Goal: Complete application form: Complete application form

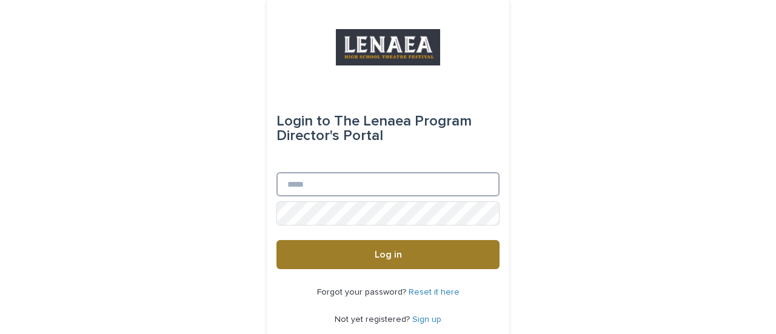
type input "**********"
click at [400, 260] on button "Log in" at bounding box center [388, 254] width 223 height 29
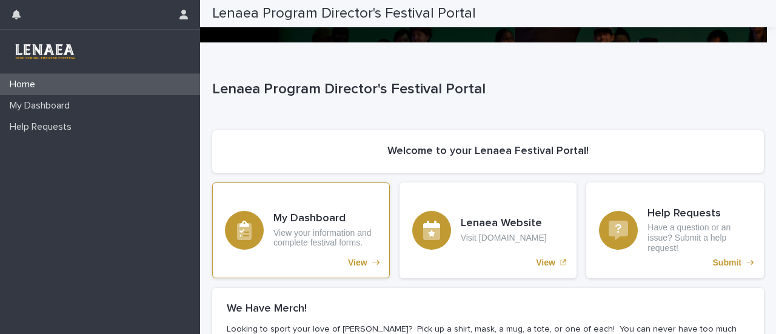
scroll to position [71, 0]
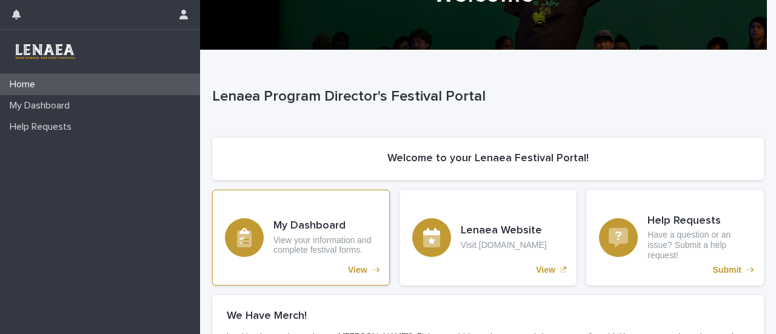
click at [350, 244] on p "View your information and complete festival forms." at bounding box center [326, 245] width 104 height 21
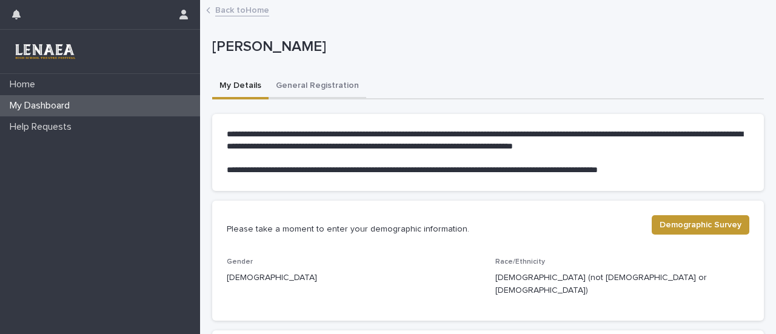
click at [304, 81] on button "General Registration" at bounding box center [318, 86] width 98 height 25
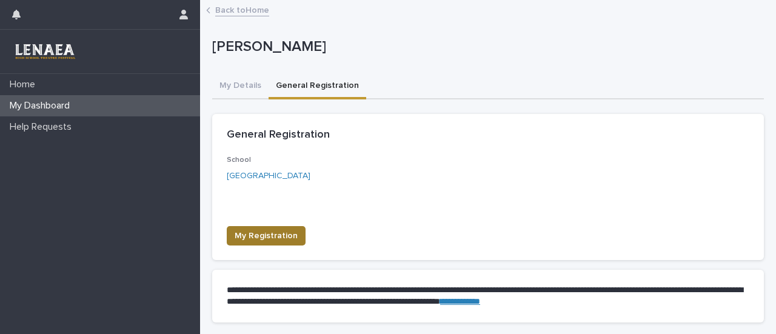
click at [264, 233] on span "My Registration" at bounding box center [266, 236] width 63 height 12
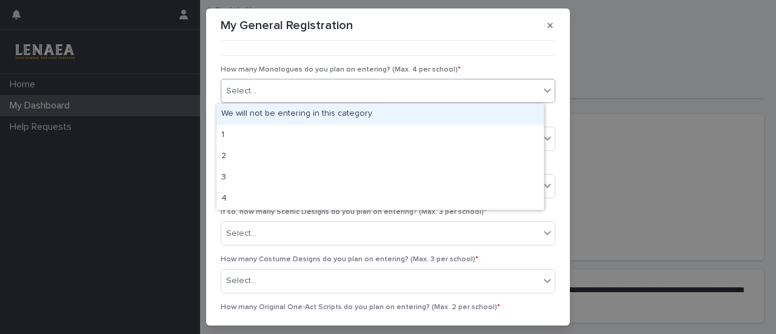
click at [331, 83] on div "Select..." at bounding box center [380, 91] width 318 height 20
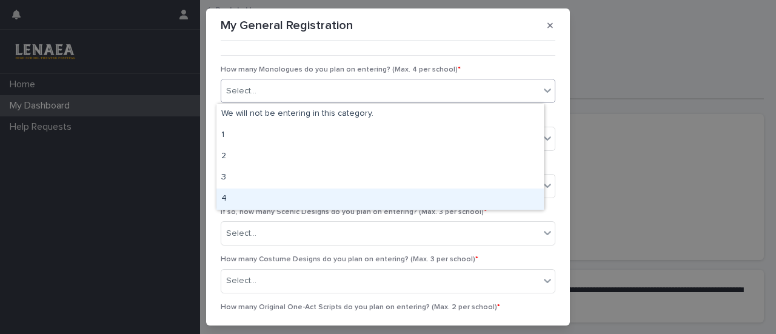
click at [260, 196] on div "4" at bounding box center [380, 199] width 327 height 21
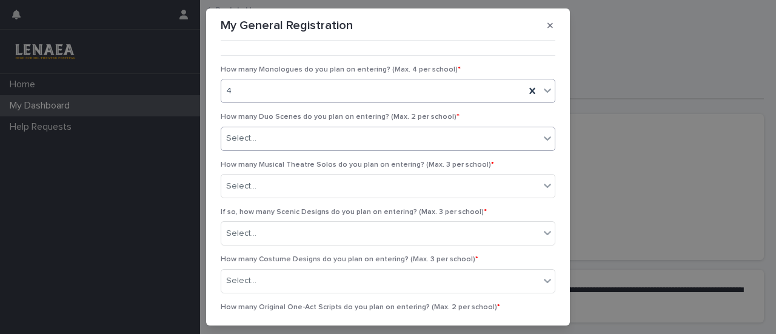
click at [296, 139] on div "Select..." at bounding box center [380, 139] width 318 height 20
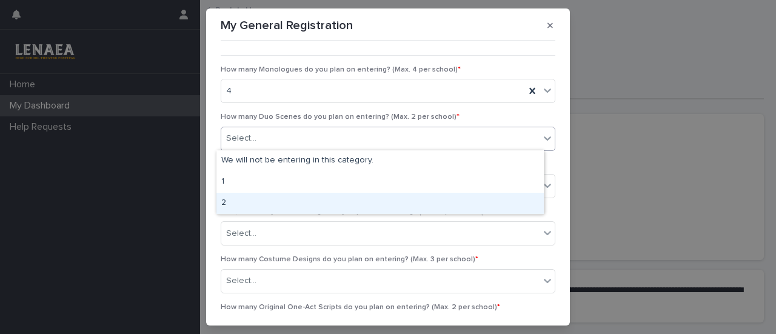
click at [267, 212] on div "2" at bounding box center [380, 203] width 327 height 21
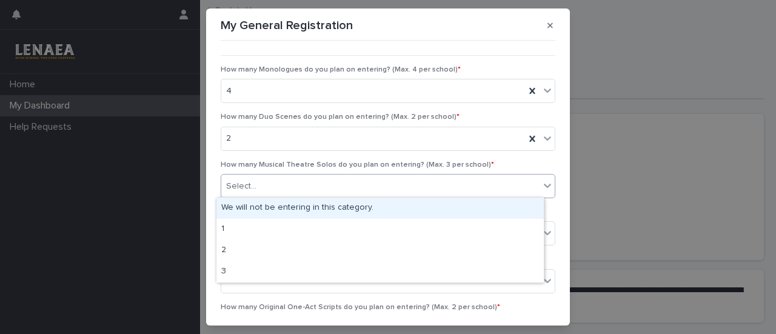
click at [266, 179] on div "Select..." at bounding box center [380, 186] width 318 height 20
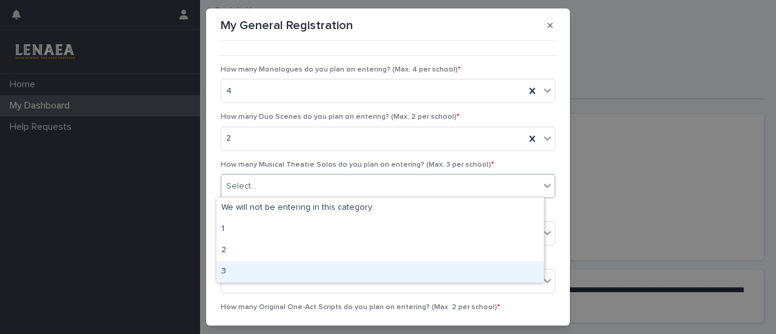
click at [243, 270] on div "3" at bounding box center [380, 271] width 327 height 21
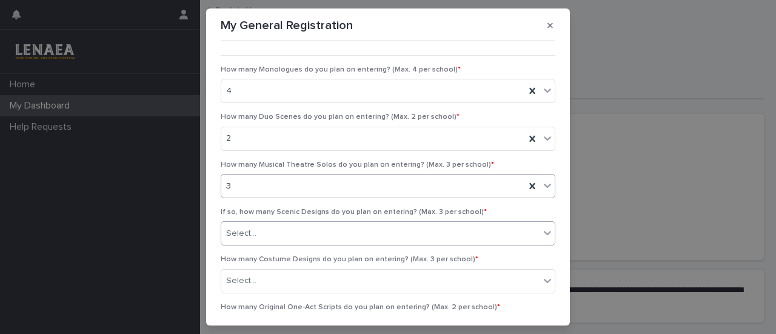
click at [284, 235] on div "Select..." at bounding box center [380, 234] width 318 height 20
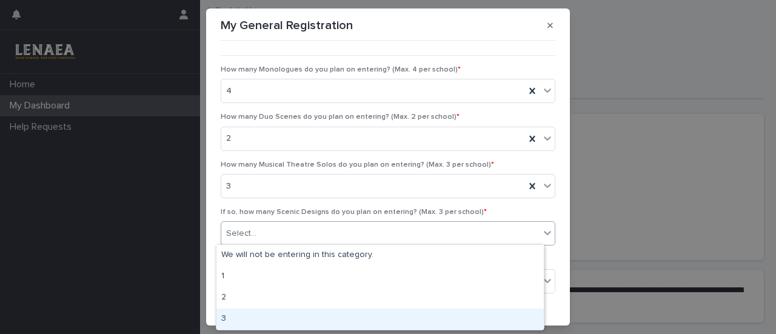
click at [254, 324] on div "3" at bounding box center [380, 319] width 327 height 21
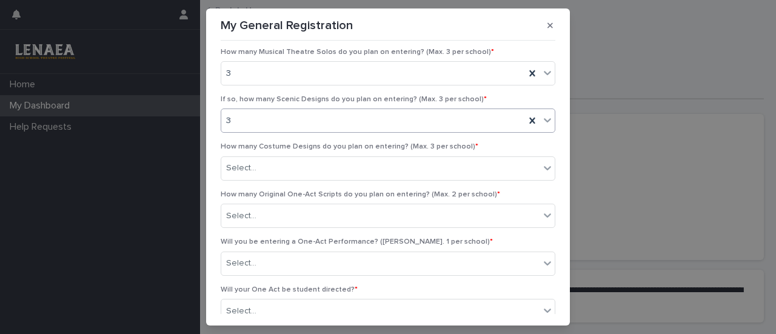
scroll to position [115, 0]
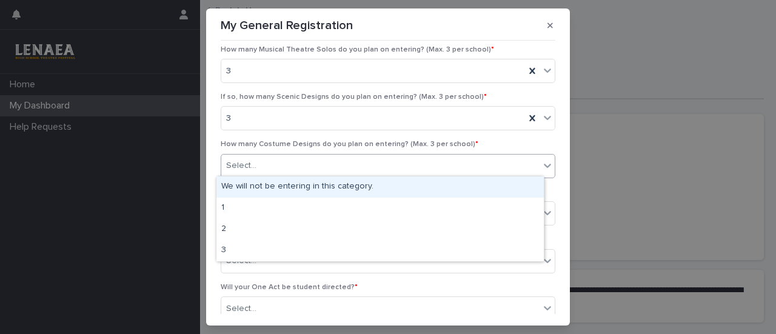
click at [284, 160] on div "Select..." at bounding box center [380, 166] width 318 height 20
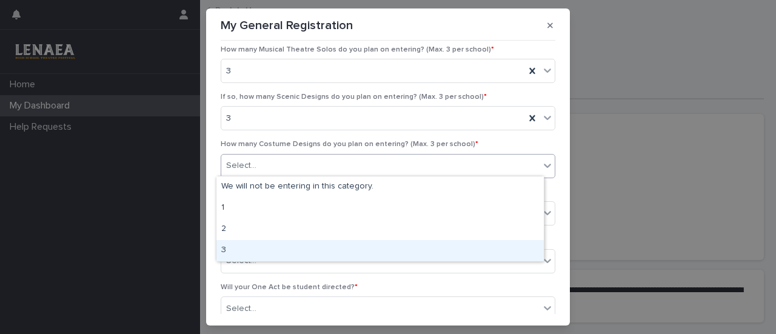
click at [266, 244] on div "3" at bounding box center [380, 250] width 327 height 21
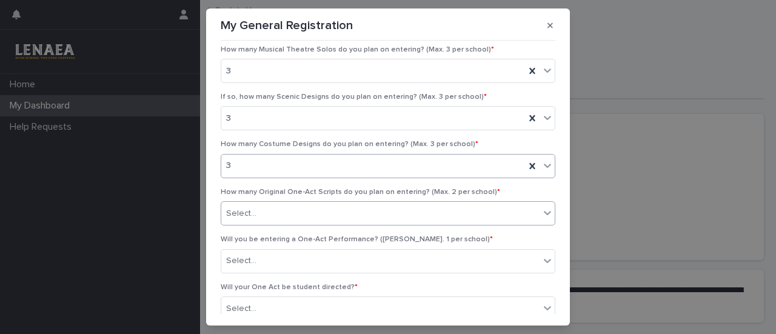
click at [279, 220] on div "Select..." at bounding box center [380, 214] width 318 height 20
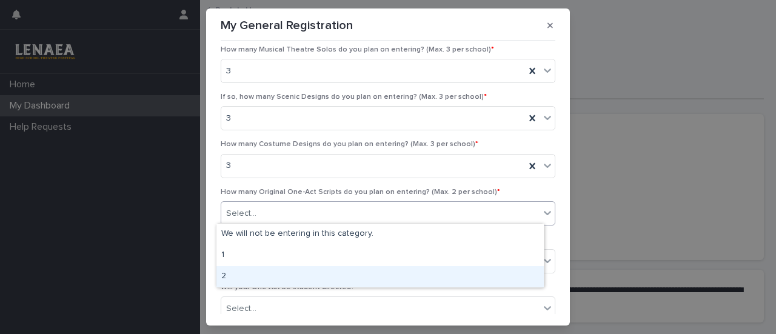
click at [270, 272] on div "2" at bounding box center [380, 276] width 327 height 21
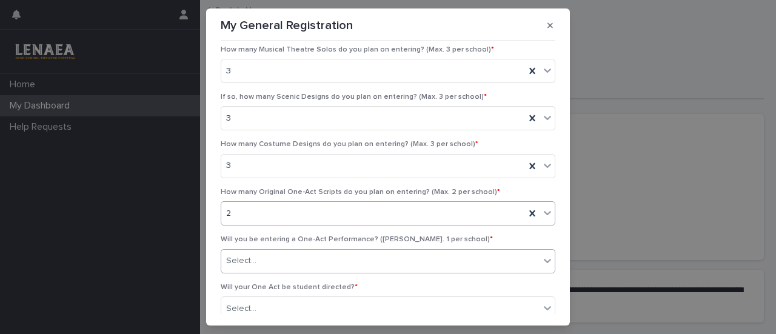
click at [283, 259] on div "Select..." at bounding box center [380, 261] width 318 height 20
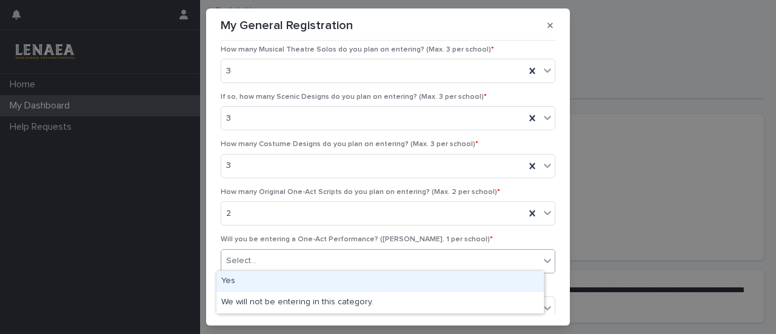
click at [264, 281] on div "Yes" at bounding box center [380, 281] width 327 height 21
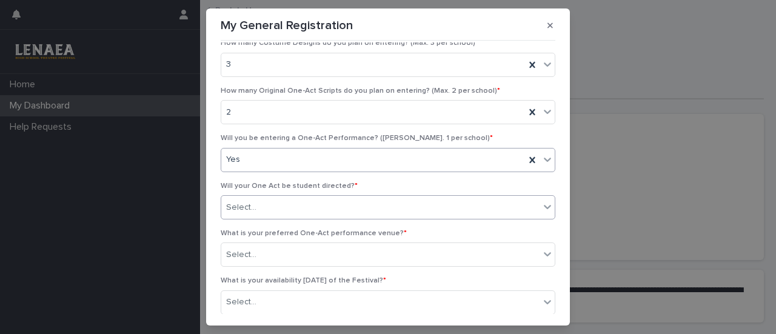
scroll to position [217, 0]
click at [271, 197] on div "Select..." at bounding box center [380, 207] width 318 height 20
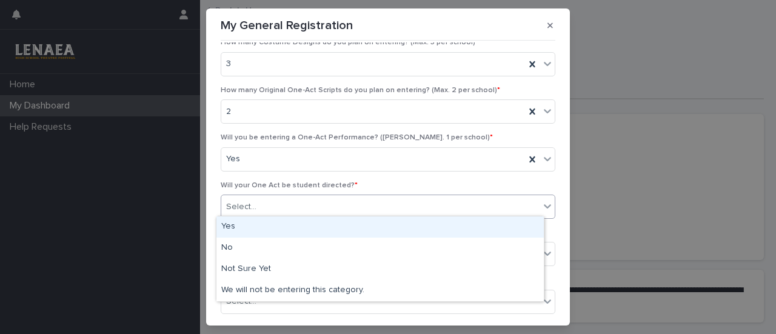
click at [264, 223] on div "Yes" at bounding box center [380, 227] width 327 height 21
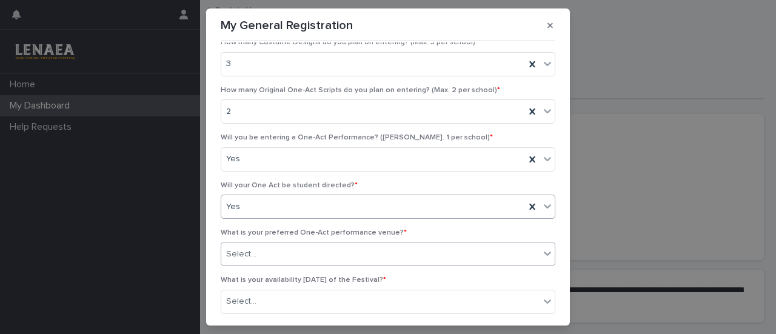
click at [295, 247] on div "Select..." at bounding box center [380, 254] width 318 height 20
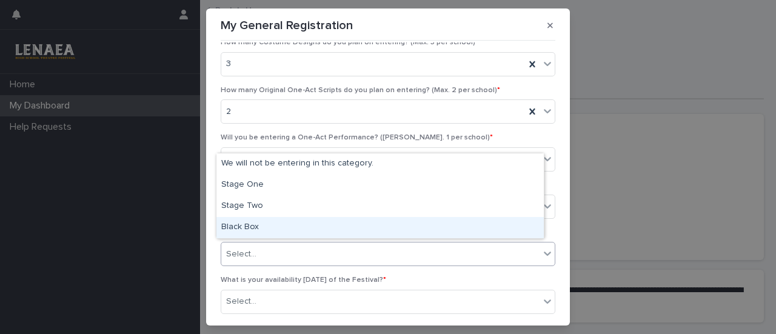
click at [284, 226] on div "Black Box" at bounding box center [380, 227] width 327 height 21
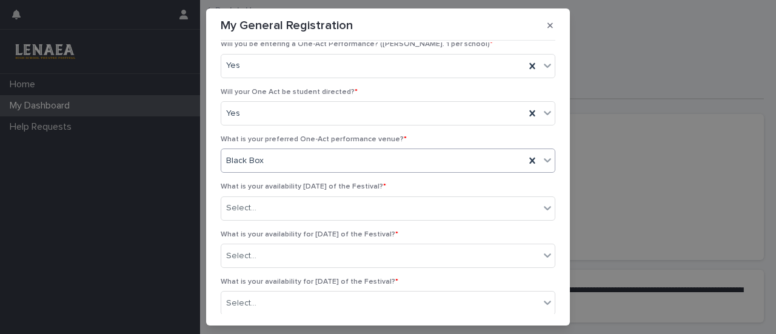
scroll to position [312, 0]
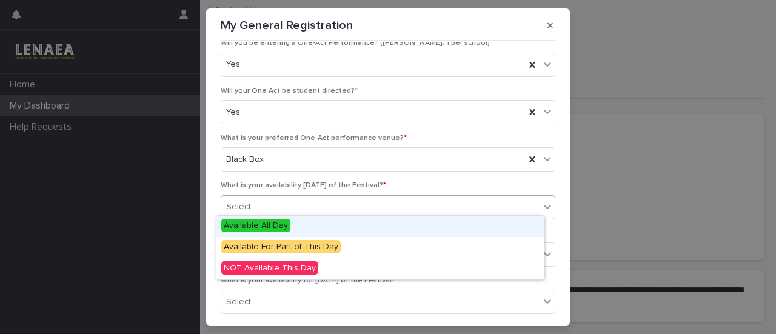
click at [284, 210] on div "Select..." at bounding box center [380, 207] width 318 height 20
click at [274, 225] on span "Available All Day" at bounding box center [255, 225] width 69 height 13
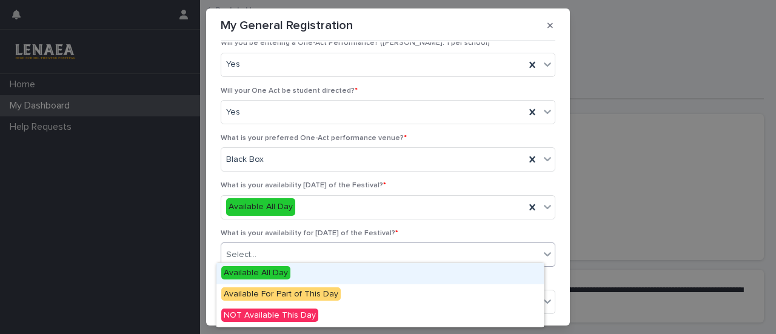
click at [290, 247] on div "Select..." at bounding box center [380, 255] width 318 height 20
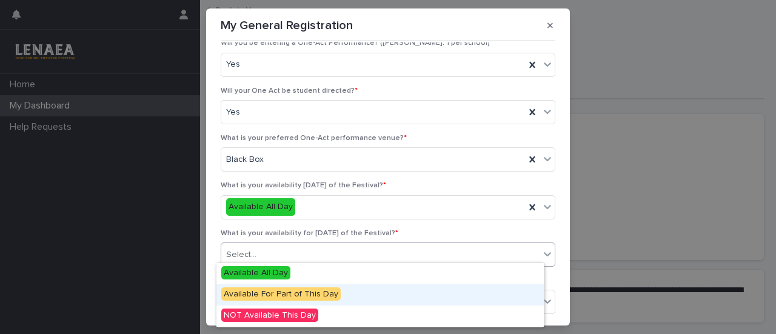
click at [289, 291] on span "Available For Part of This Day" at bounding box center [280, 293] width 119 height 13
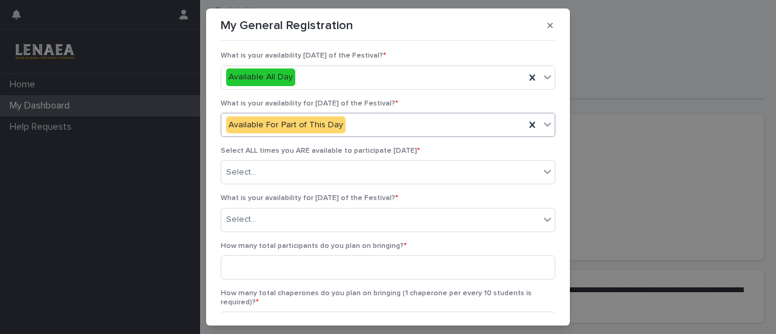
scroll to position [450, 0]
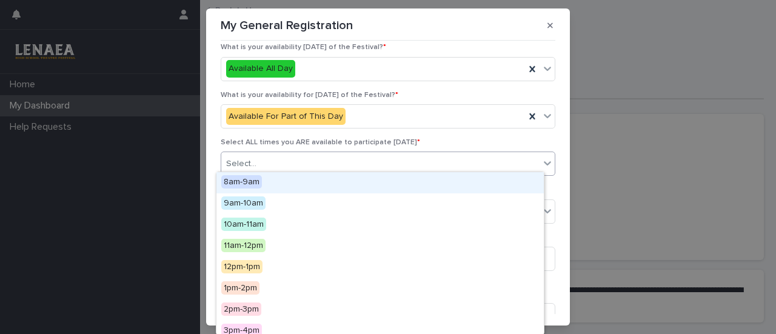
click at [296, 164] on div "Select..." at bounding box center [380, 164] width 318 height 20
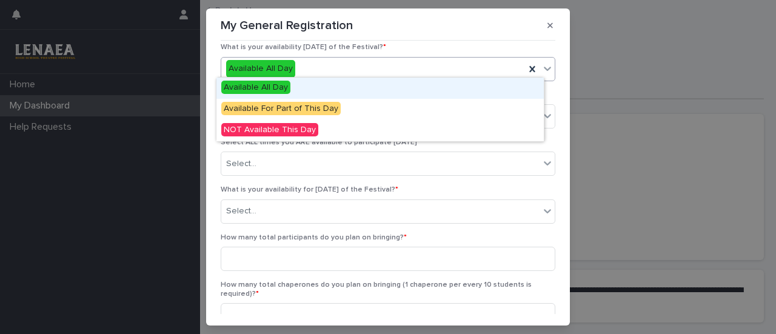
click at [307, 71] on div "Available All Day" at bounding box center [373, 69] width 304 height 20
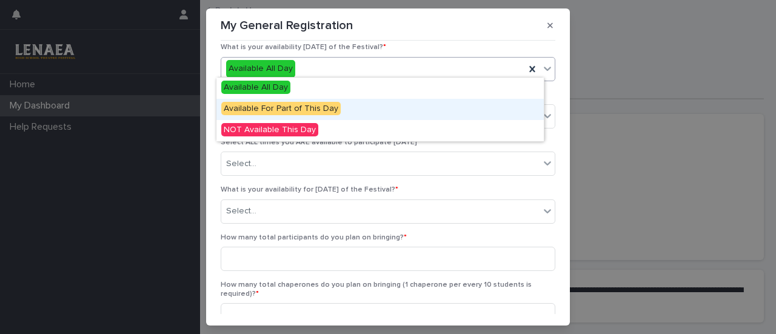
click at [298, 107] on span "Available For Part of This Day" at bounding box center [280, 108] width 119 height 13
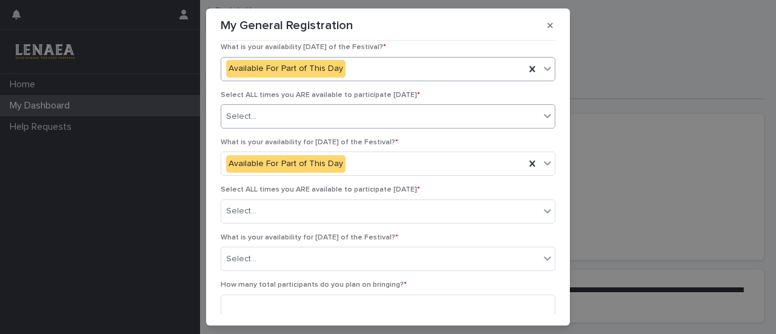
click at [280, 107] on div "Select..." at bounding box center [380, 117] width 318 height 20
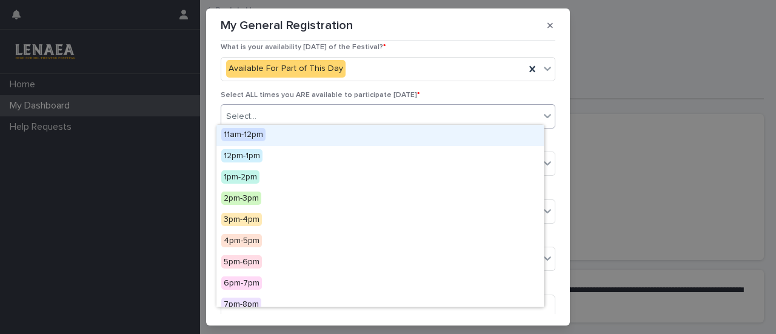
click at [275, 131] on div "11am-12pm" at bounding box center [380, 135] width 327 height 21
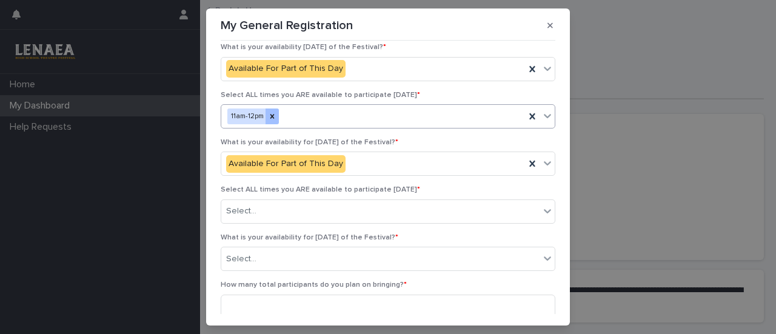
click at [266, 119] on div at bounding box center [272, 117] width 13 height 16
click at [291, 116] on div "Select..." at bounding box center [380, 117] width 318 height 20
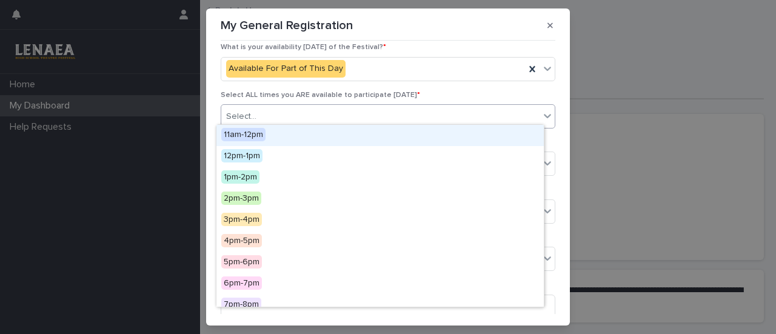
click at [276, 139] on div "11am-12pm" at bounding box center [380, 135] width 327 height 21
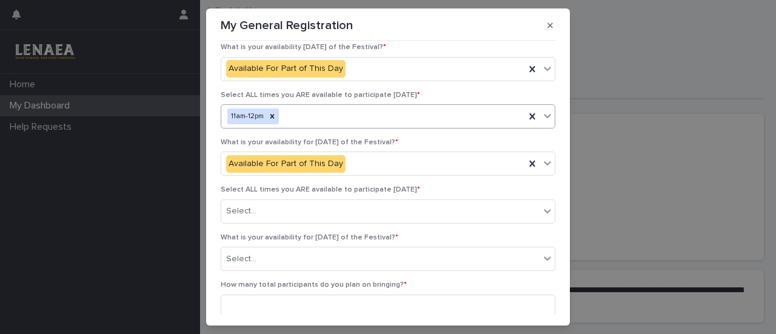
click at [323, 112] on div "11am-12pm" at bounding box center [373, 116] width 304 height 21
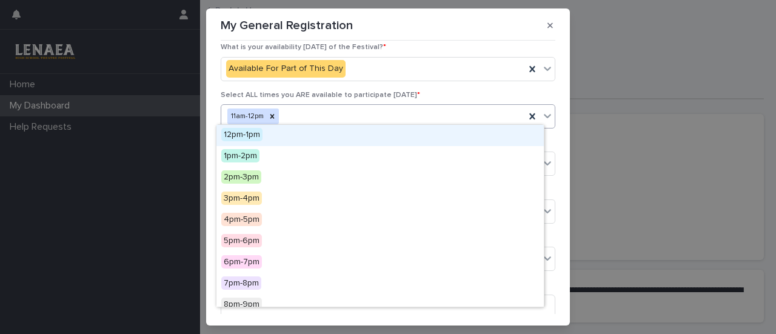
click at [301, 136] on div "12pm-1pm" at bounding box center [380, 135] width 327 height 21
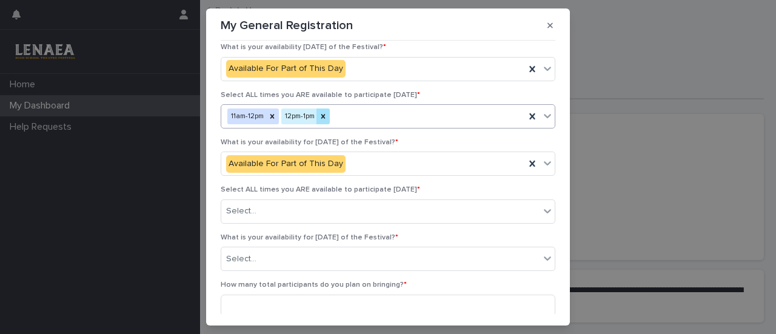
click at [321, 114] on icon at bounding box center [323, 116] width 4 height 4
click at [329, 112] on div "11am-12pm" at bounding box center [373, 116] width 304 height 21
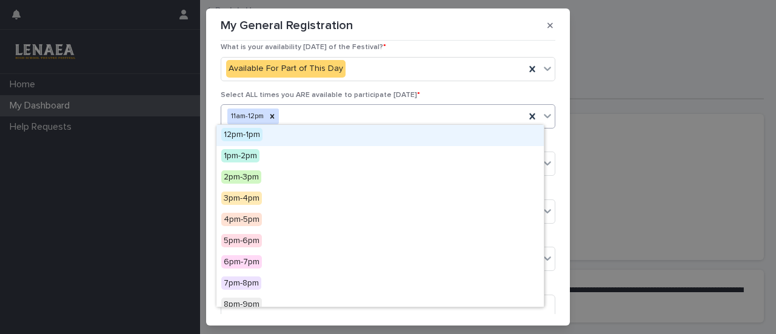
click at [332, 136] on div "12pm-1pm" at bounding box center [380, 135] width 327 height 21
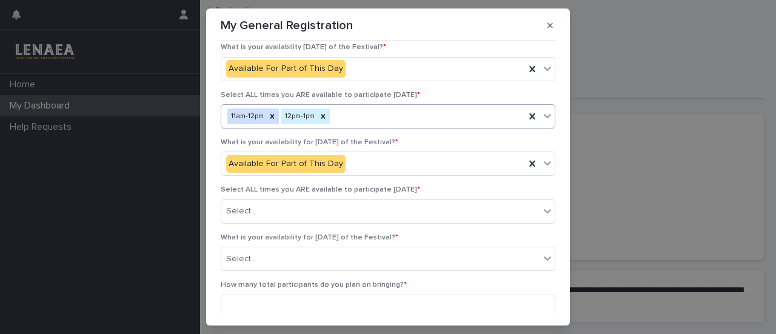
click at [406, 108] on div "11am-12pm 12pm-1pm" at bounding box center [373, 116] width 304 height 21
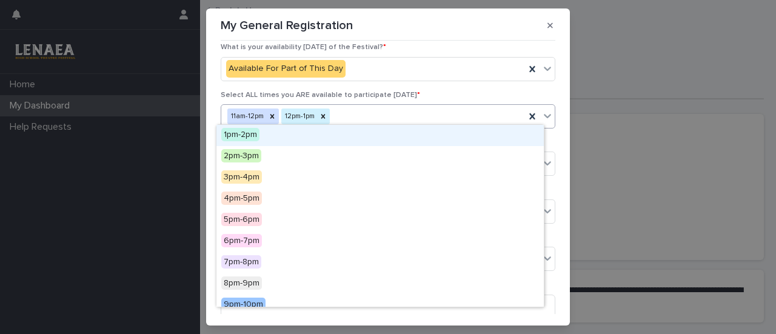
click at [394, 138] on div "1pm-2pm" at bounding box center [380, 135] width 327 height 21
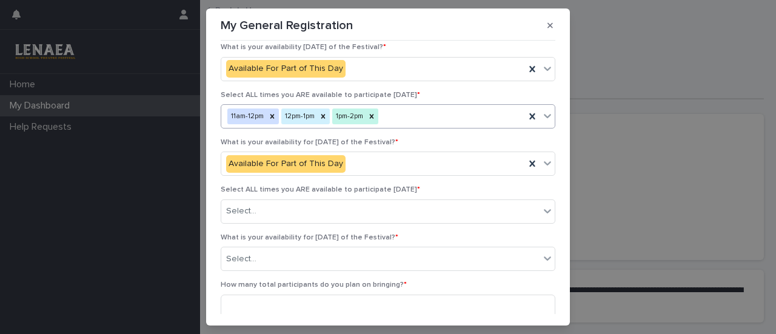
click at [414, 113] on div "11am-12pm 12pm-1pm 1pm-2pm" at bounding box center [373, 116] width 304 height 21
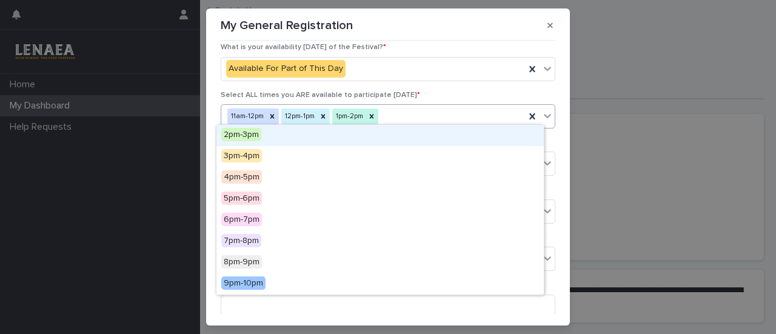
click at [406, 134] on div "2pm-3pm" at bounding box center [380, 135] width 327 height 21
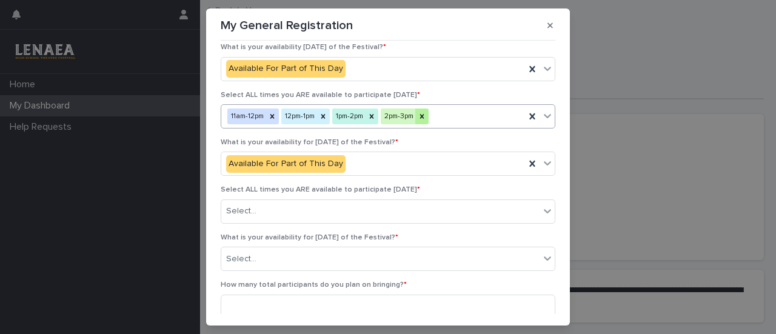
click at [423, 113] on icon at bounding box center [422, 116] width 8 height 8
click at [434, 115] on div "11am-12pm 12pm-1pm 1pm-2pm" at bounding box center [373, 116] width 304 height 21
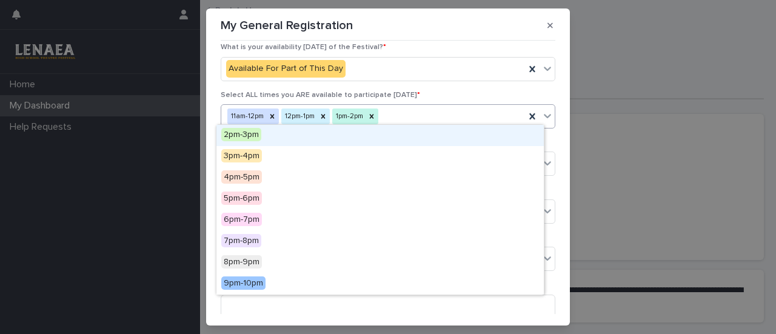
click at [418, 139] on div "2pm-3pm" at bounding box center [380, 135] width 327 height 21
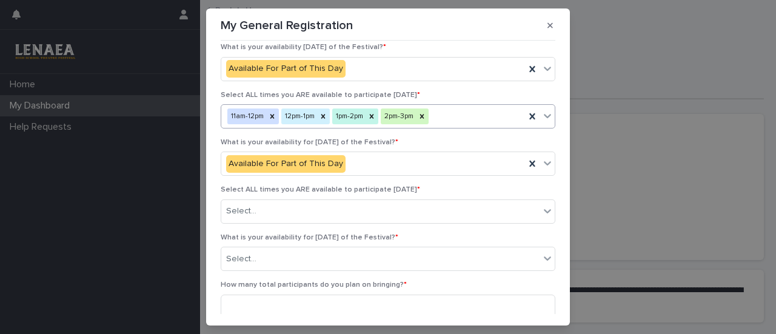
click at [452, 119] on div "11am-12pm 12pm-1pm 1pm-2pm 2pm-3pm" at bounding box center [373, 116] width 304 height 21
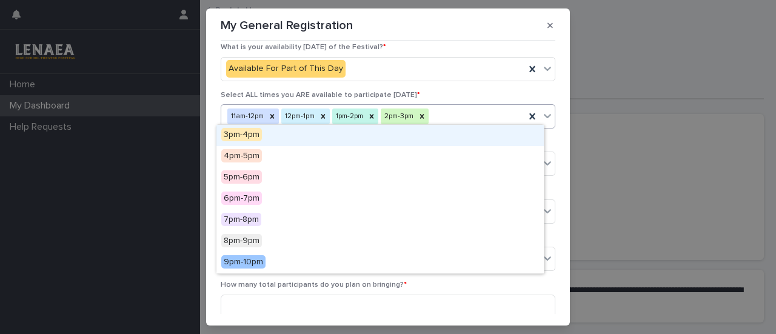
click at [440, 141] on div "3pm-4pm" at bounding box center [380, 135] width 327 height 21
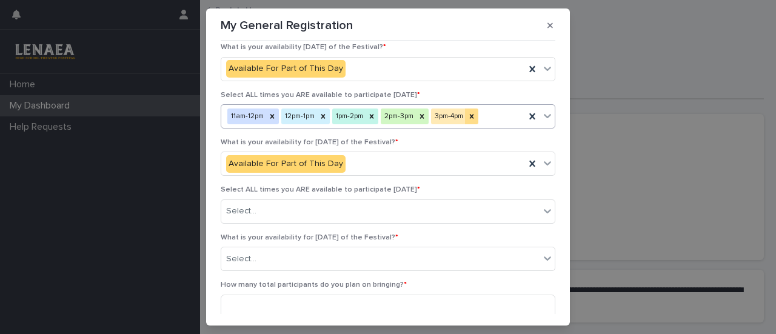
click at [476, 112] on icon at bounding box center [472, 116] width 8 height 8
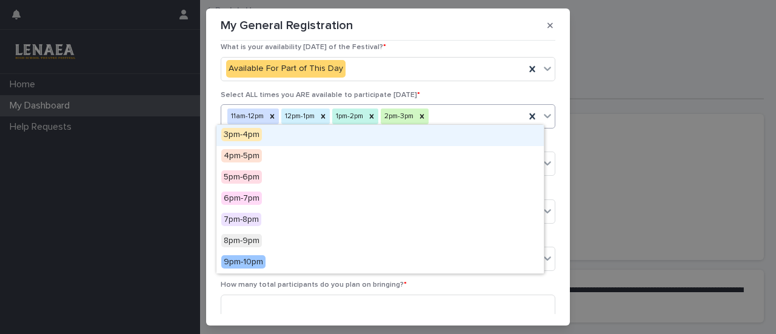
click at [479, 110] on div "11am-12pm 12pm-1pm 1pm-2pm 2pm-3pm" at bounding box center [373, 116] width 304 height 21
click at [456, 135] on div "3pm-4pm" at bounding box center [380, 135] width 327 height 21
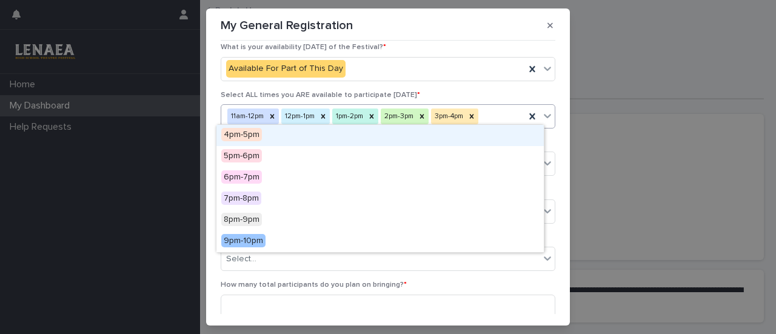
click at [487, 117] on div "11am-12pm 12pm-1pm 1pm-2pm 2pm-3pm 3pm-4pm" at bounding box center [373, 116] width 304 height 21
click at [469, 138] on div "4pm-5pm" at bounding box center [380, 135] width 327 height 21
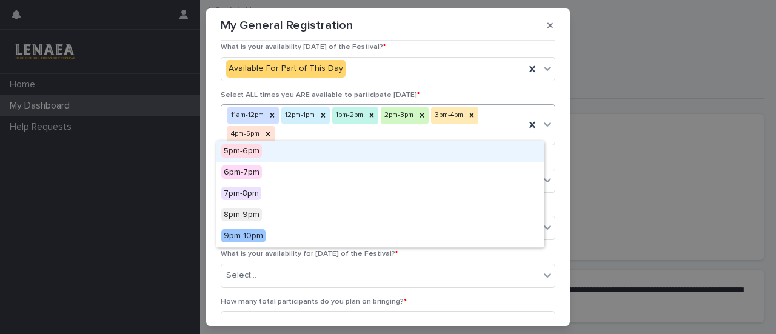
click at [500, 109] on div "11am-12pm 12pm-1pm 1pm-2pm 2pm-3pm 3pm-4pm 4pm-5pm" at bounding box center [373, 125] width 304 height 40
click at [440, 152] on div "5pm-6pm" at bounding box center [380, 151] width 327 height 21
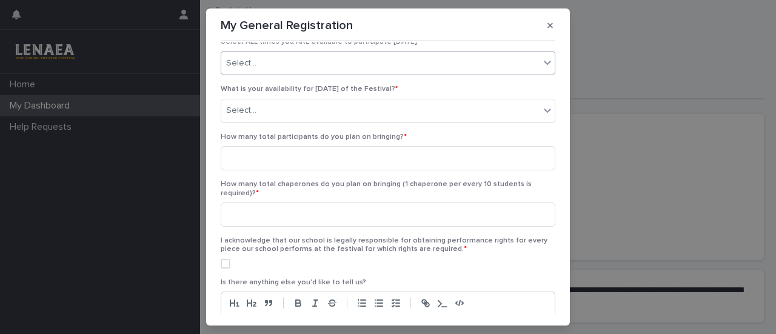
scroll to position [685, 0]
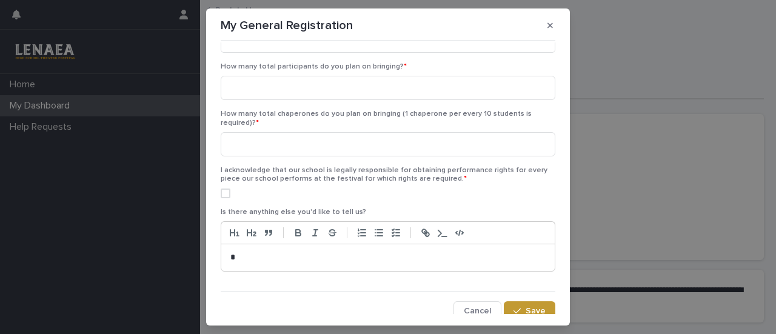
click at [221, 189] on span at bounding box center [226, 194] width 10 height 10
click at [307, 138] on input at bounding box center [388, 144] width 335 height 24
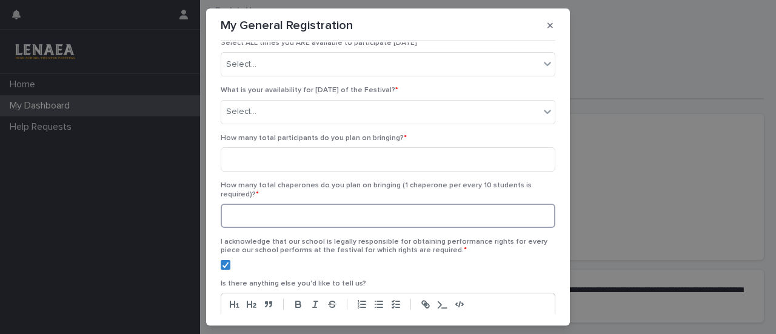
scroll to position [613, 0]
click at [284, 153] on input at bounding box center [388, 160] width 335 height 24
type input "**"
click at [291, 217] on input at bounding box center [388, 216] width 335 height 24
type input "*"
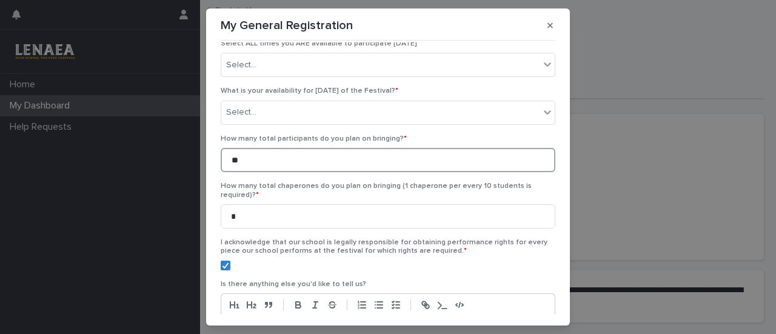
click at [283, 157] on input "**" at bounding box center [388, 160] width 335 height 24
type input "**"
click at [272, 210] on input "*" at bounding box center [388, 216] width 335 height 24
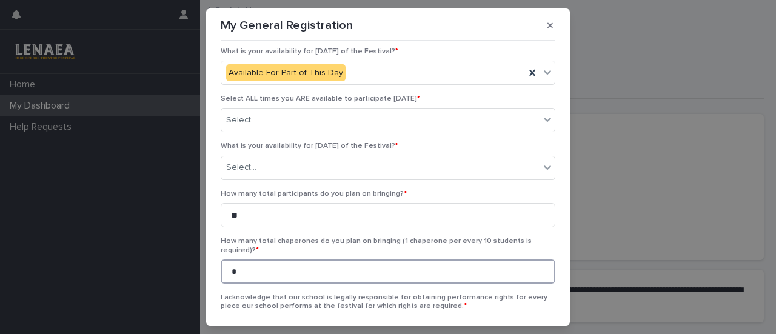
scroll to position [557, 0]
